Goal: Information Seeking & Learning: Learn about a topic

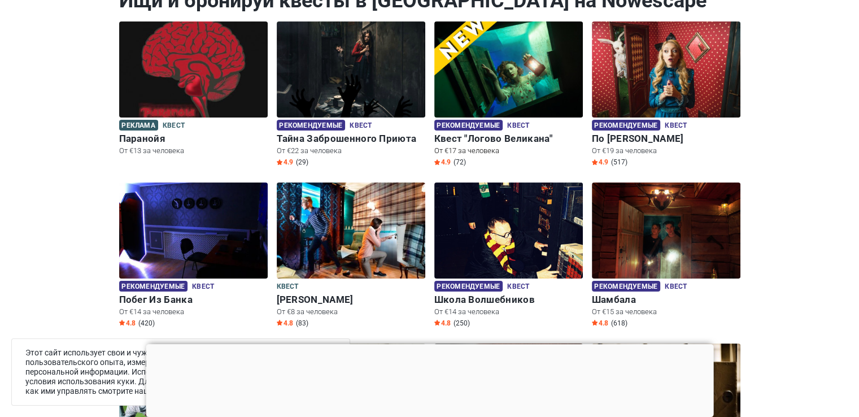
scroll to position [150, 0]
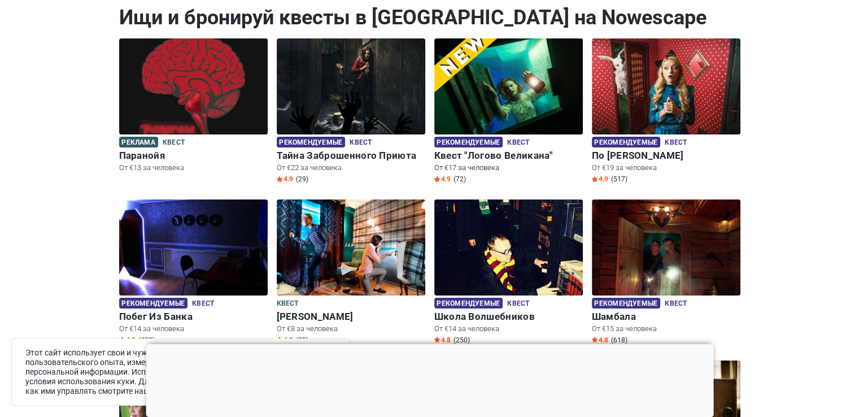
click at [490, 151] on h6 "Квест "Логово Великана"" at bounding box center [508, 156] width 149 height 12
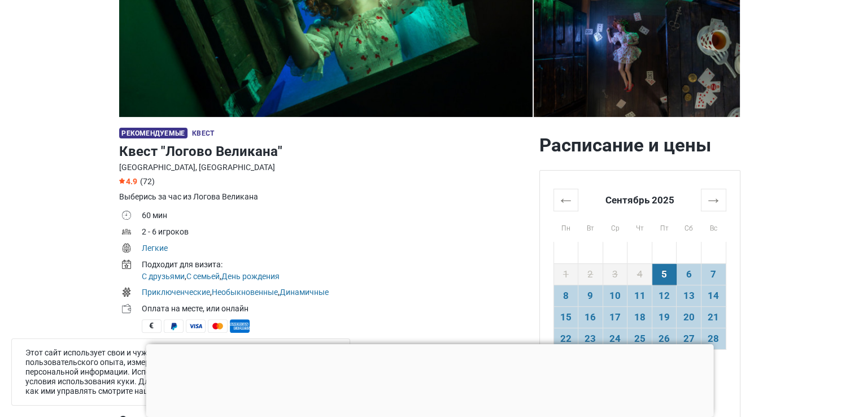
scroll to position [263, 0]
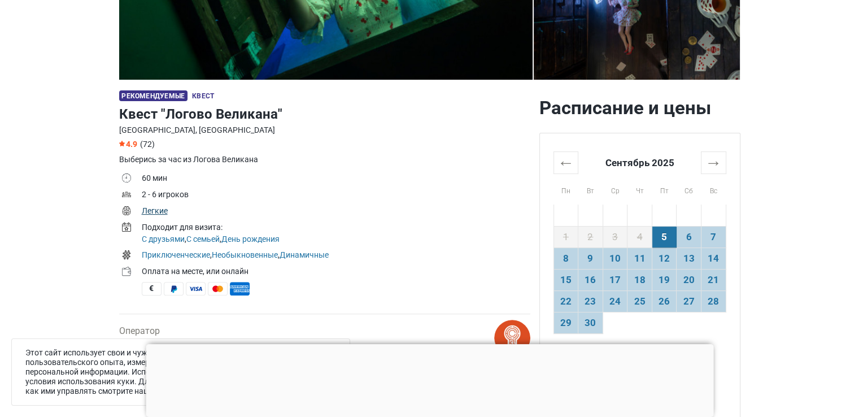
click at [154, 211] on link "Легкие" at bounding box center [155, 210] width 26 height 9
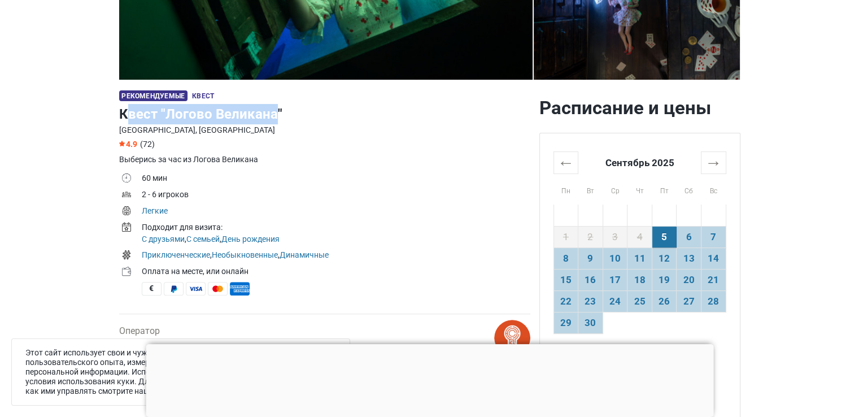
drag, startPoint x: 145, startPoint y: 110, endPoint x: 276, endPoint y: 116, distance: 130.6
click at [276, 116] on h1 "Квест "Логово Великана"" at bounding box center [324, 114] width 411 height 20
click at [304, 113] on h1 "Квест "Логово Великана"" at bounding box center [324, 114] width 411 height 20
drag, startPoint x: 264, startPoint y: 119, endPoint x: 108, endPoint y: 119, distance: 156.4
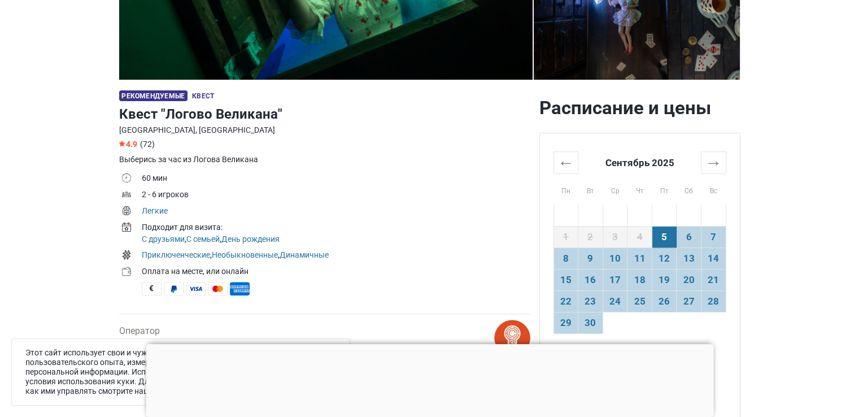
drag, startPoint x: 149, startPoint y: 112, endPoint x: 357, endPoint y: 102, distance: 208.1
drag, startPoint x: 357, startPoint y: 102, endPoint x: 325, endPoint y: 112, distance: 33.2
click at [325, 112] on h1 "Квест "Логово Великана"" at bounding box center [324, 114] width 411 height 20
drag, startPoint x: 325, startPoint y: 112, endPoint x: 308, endPoint y: 104, distance: 19.2
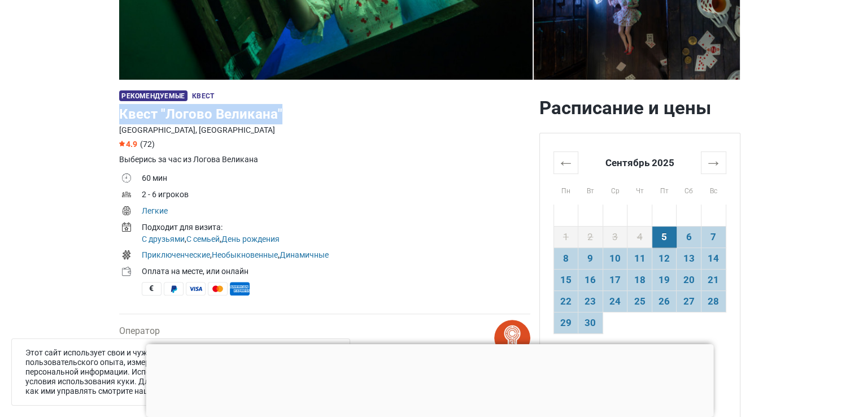
drag, startPoint x: 298, startPoint y: 107, endPoint x: 115, endPoint y: 118, distance: 182.8
copy h1 "Квест "Логово Великана""
